Goal: Task Accomplishment & Management: Complete application form

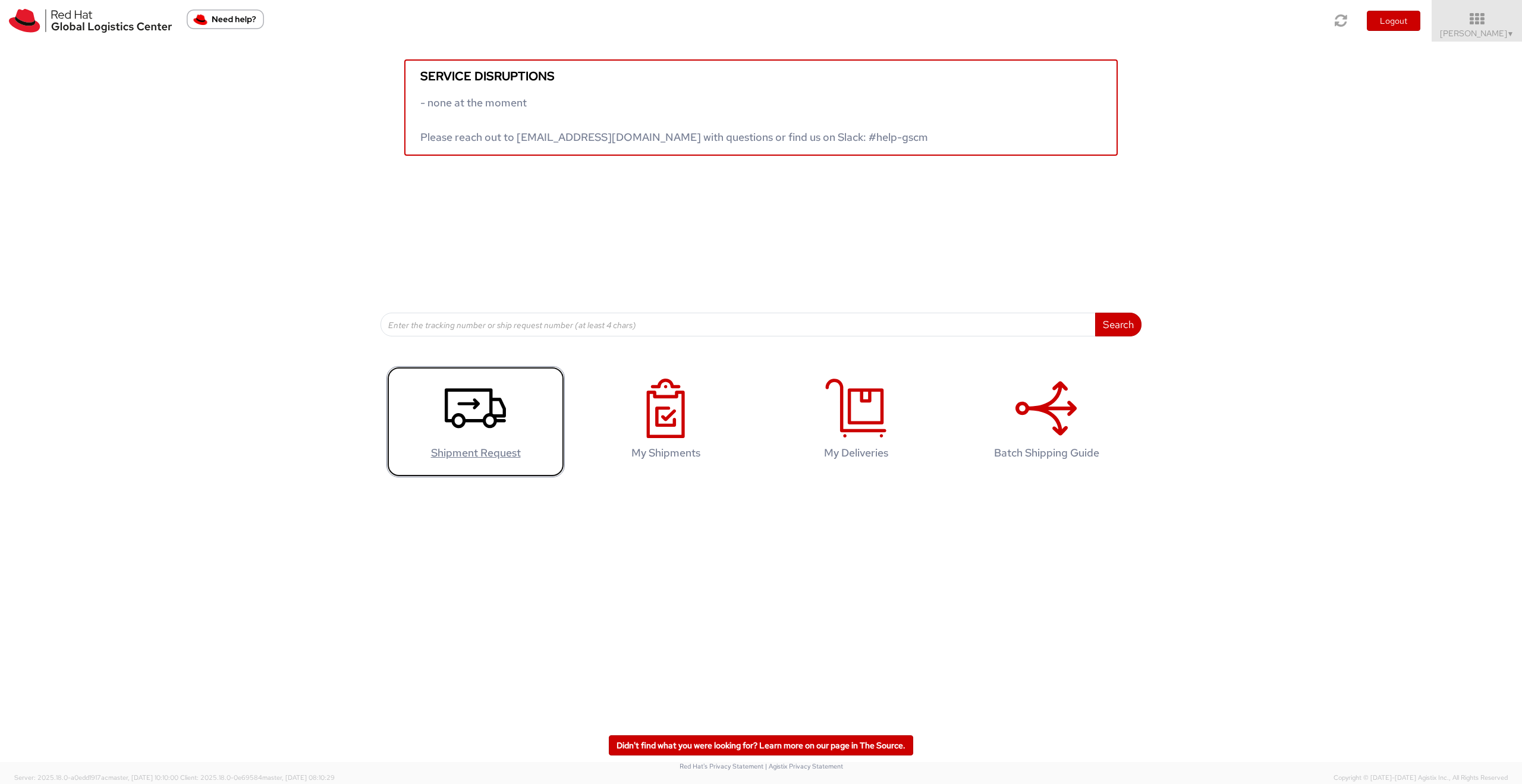
click at [526, 403] on link "Shipment Request" at bounding box center [476, 422] width 178 height 111
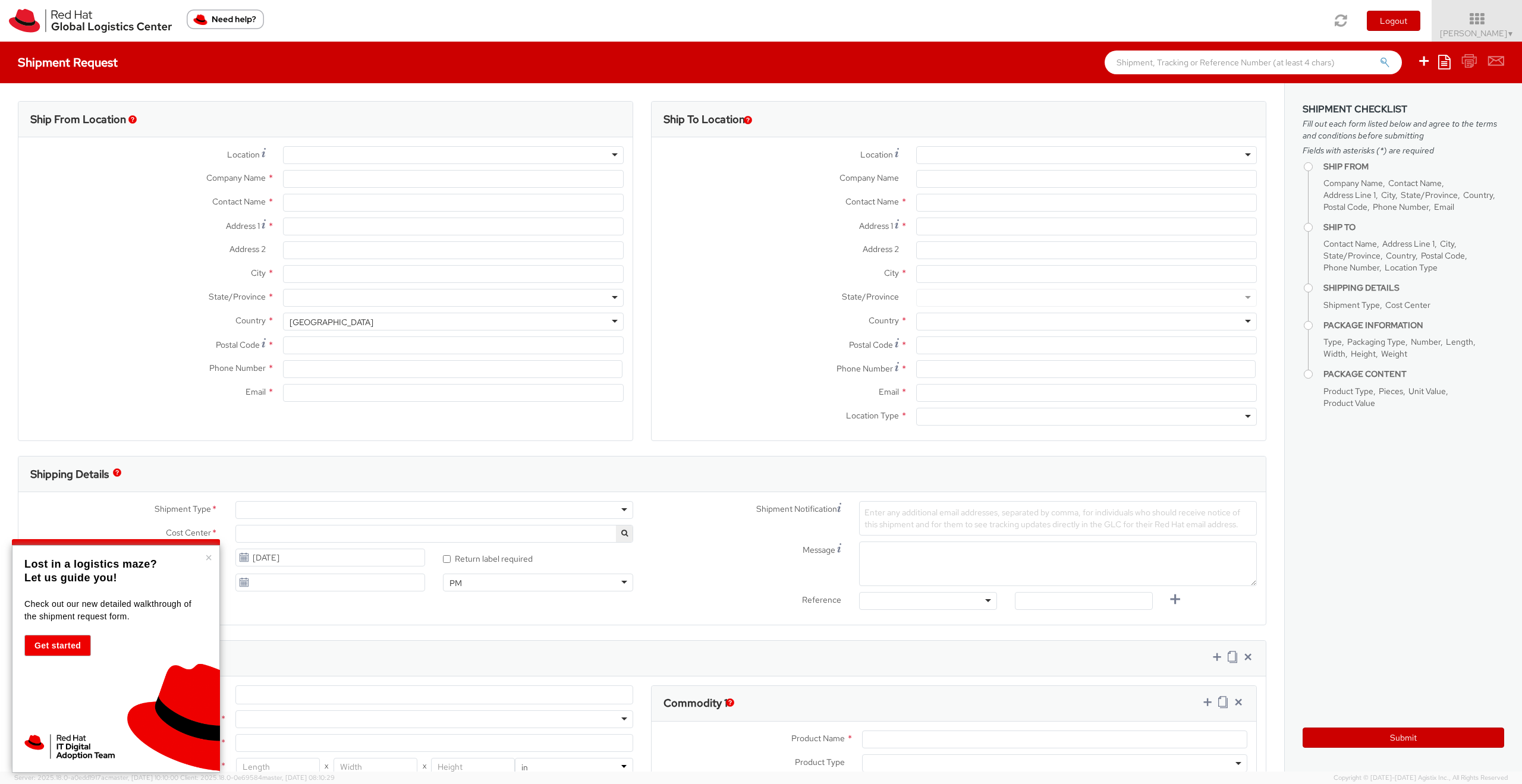
select select "878"
select select
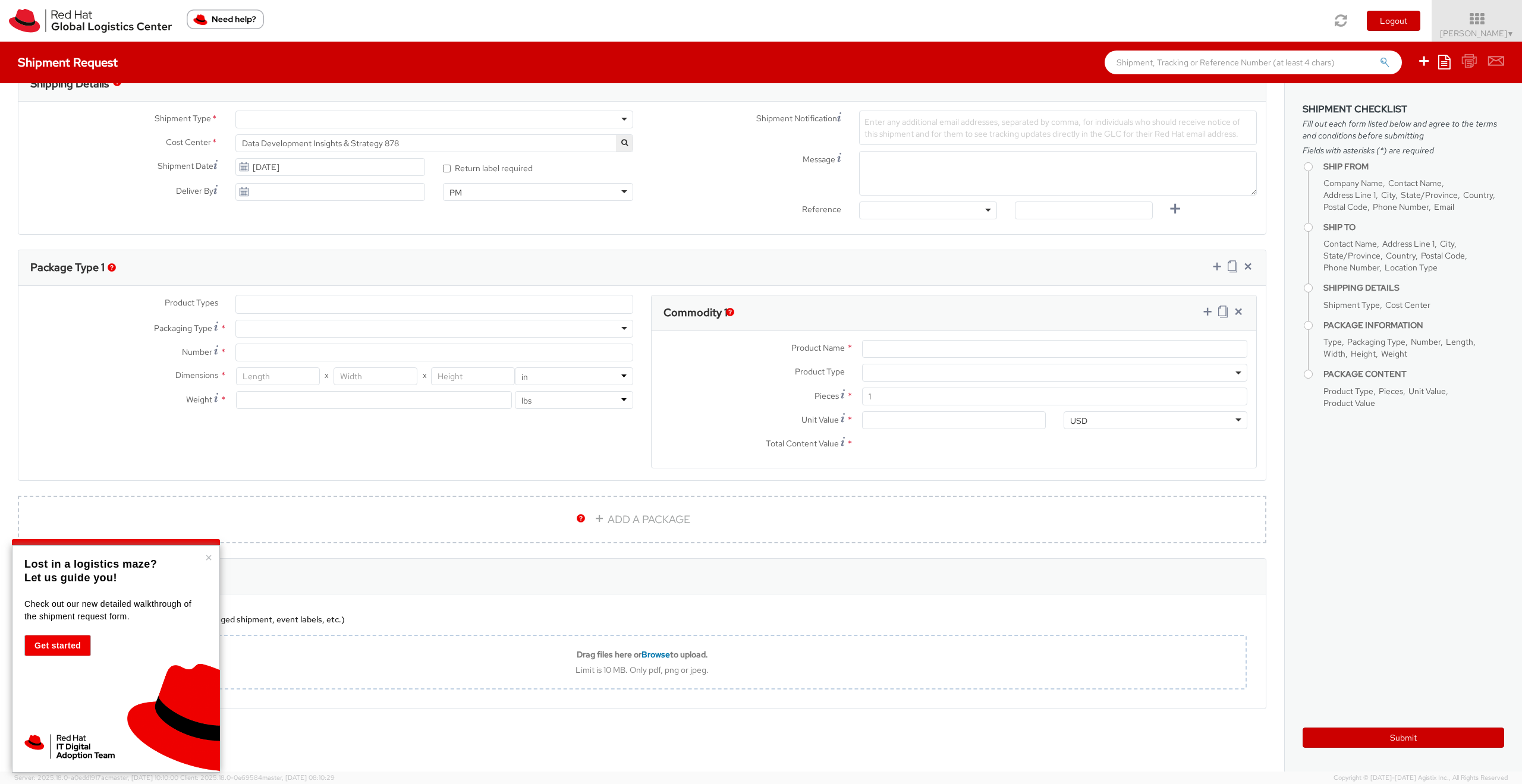
type input "Red Hat Limited"
type input "[PERSON_NAME]"
type input "[STREET_ADDRESS]"
type input "Kinsale Rd"
type input "[GEOGRAPHIC_DATA]"
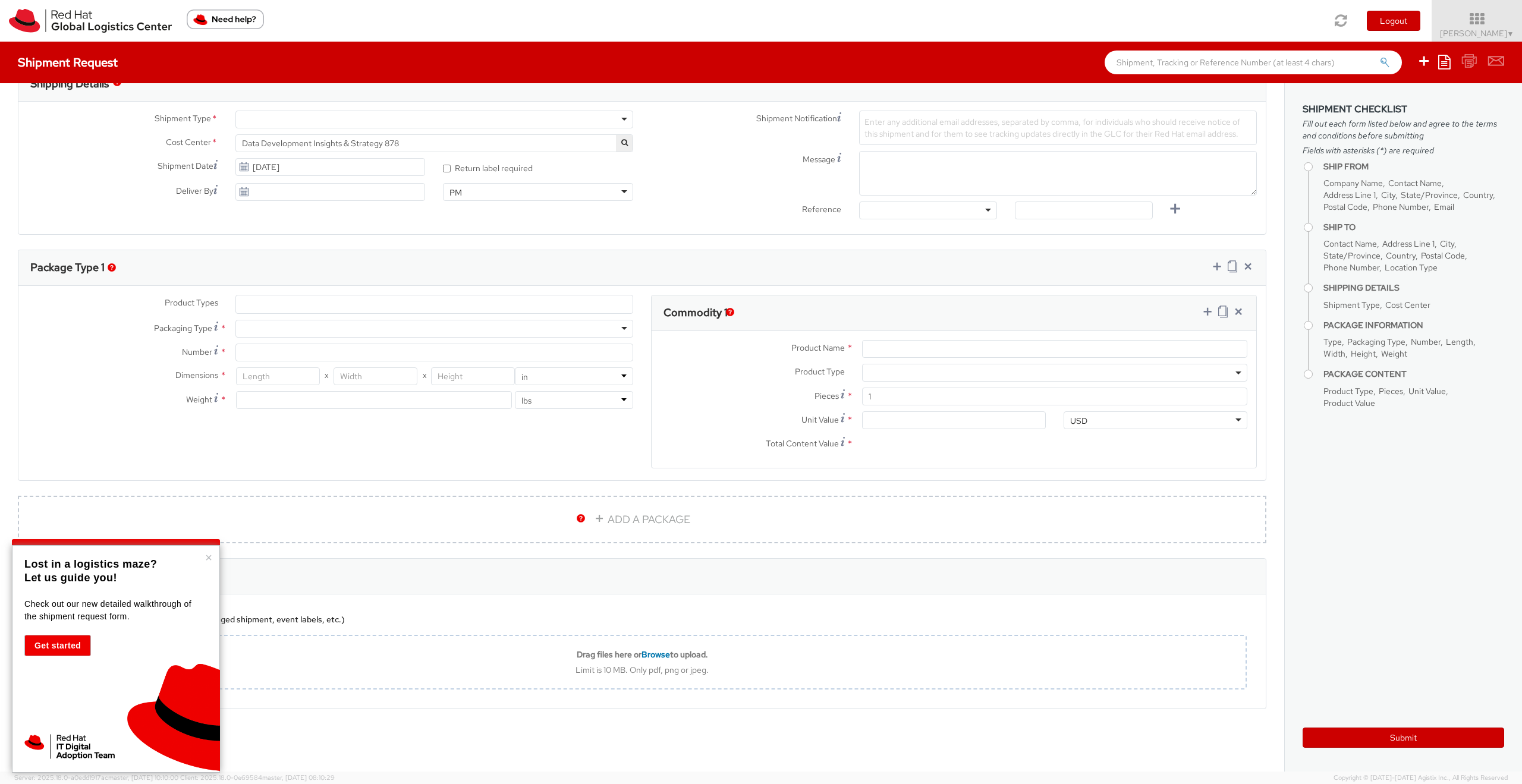
type input "T12 XR60"
type input "353 21 2303400"
type input "[EMAIL_ADDRESS][DOMAIN_NAME]"
select select "CM"
select select "KGS"
